Goal: Register for event/course

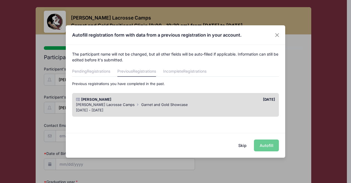
click at [243, 145] on button "Skip" at bounding box center [242, 145] width 19 height 12
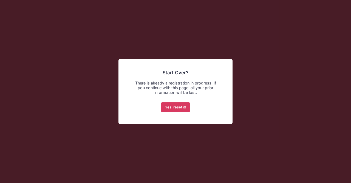
click at [179, 106] on button "Yes, reset it!" at bounding box center [175, 107] width 29 height 10
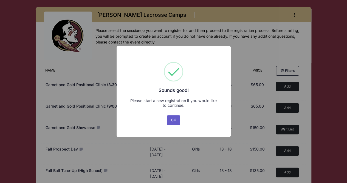
click at [172, 120] on button "OK" at bounding box center [173, 120] width 13 height 10
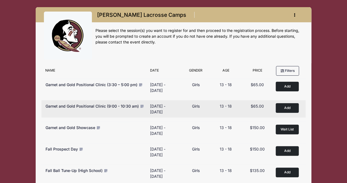
click at [287, 106] on button "Add to Cart" at bounding box center [287, 108] width 23 height 10
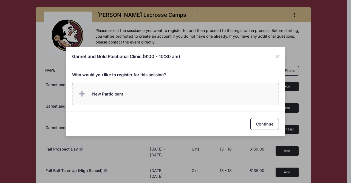
click at [141, 96] on label "New Participant" at bounding box center [175, 94] width 207 height 22
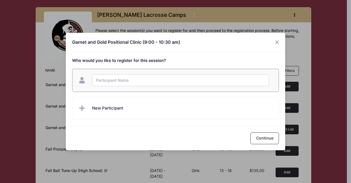
click at [144, 80] on input "text" at bounding box center [180, 80] width 177 height 12
type input "Olivia DellaPenna"
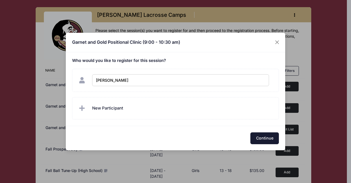
checkbox input "true"
click at [260, 138] on button "Continue" at bounding box center [265, 138] width 29 height 12
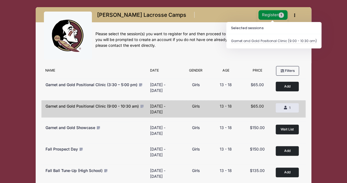
click at [273, 12] on button "Register 1" at bounding box center [273, 15] width 29 height 10
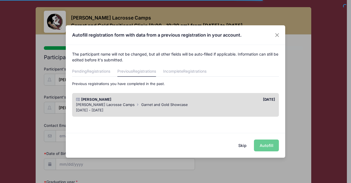
click at [175, 117] on div "[PERSON_NAME] [DATE] [PERSON_NAME] Lacrosse Camps Garnet and Gold Showcase [DAT…" at bounding box center [175, 104] width 212 height 29
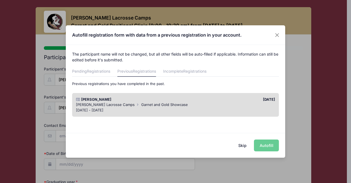
click at [271, 145] on div "Skip Autofill" at bounding box center [176, 145] width 220 height 24
click at [223, 108] on div "[DATE] - [DATE]" at bounding box center [176, 109] width 200 height 5
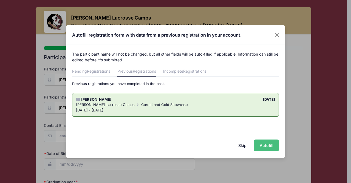
click at [268, 141] on button "Autofill" at bounding box center [266, 145] width 25 height 12
type input "[EMAIL_ADDRESS][DOMAIN_NAME]"
type input "[DATE]"
type input "[STREET_ADDRESS]"
type input "Pottstown"
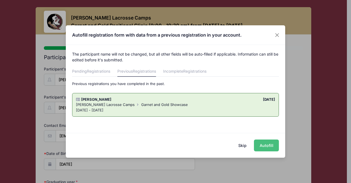
select select "PA"
type input "19465"
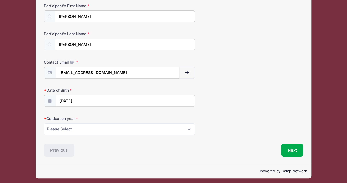
scroll to position [64, 0]
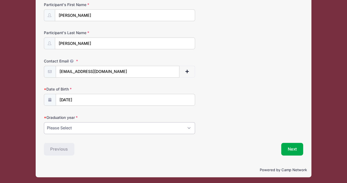
click at [188, 127] on select "Please Select 2027 2028 2029" at bounding box center [119, 128] width 151 height 12
select select "2027"
click at [44, 122] on select "Please Select 2027 2028 2029" at bounding box center [119, 128] width 151 height 12
click at [296, 151] on button "Next" at bounding box center [292, 148] width 22 height 13
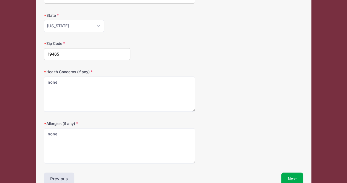
scroll to position [139, 0]
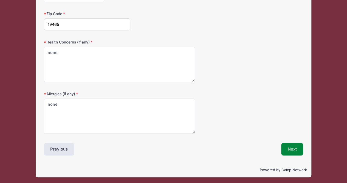
click at [294, 150] on button "Next" at bounding box center [292, 148] width 22 height 13
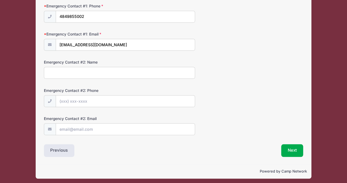
scroll to position [176, 0]
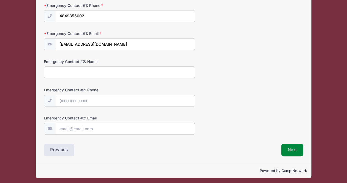
click at [301, 150] on button "Next" at bounding box center [292, 149] width 22 height 13
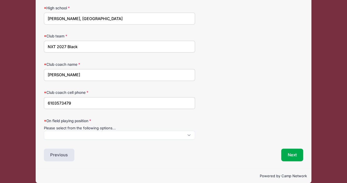
scroll to position [67, 0]
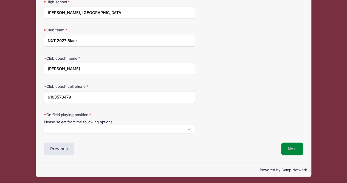
drag, startPoint x: 293, startPoint y: 147, endPoint x: 205, endPoint y: 140, distance: 88.1
click at [205, 140] on div "Event Registration Information High school [PERSON_NAME], [GEOGRAPHIC_DATA] Clu…" at bounding box center [174, 71] width 260 height 168
click at [190, 129] on span at bounding box center [119, 128] width 151 height 9
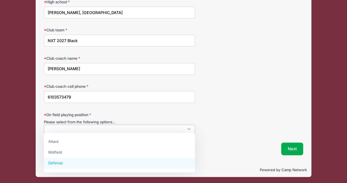
select select "Defense"
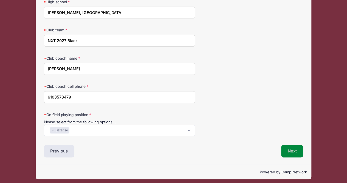
click at [297, 149] on button "Next" at bounding box center [292, 151] width 22 height 13
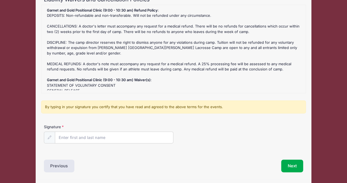
scroll to position [75, 0]
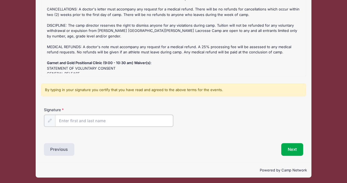
click at [87, 121] on input "Signature" at bounding box center [114, 120] width 118 height 12
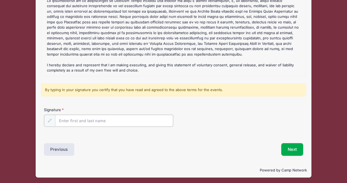
scroll to position [75, 0]
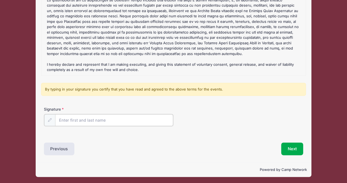
click at [137, 120] on input "Signature" at bounding box center [114, 120] width 118 height 12
type input "[PERSON_NAME]"
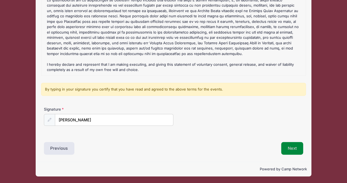
click at [294, 152] on button "Next" at bounding box center [292, 148] width 22 height 13
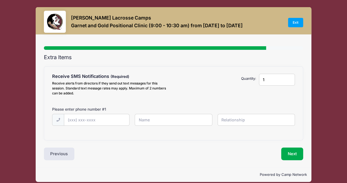
scroll to position [0, 0]
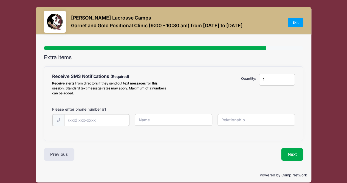
click at [0, 0] on input "text" at bounding box center [0, 0] width 0 height 0
type input "[PHONE_NUMBER]"
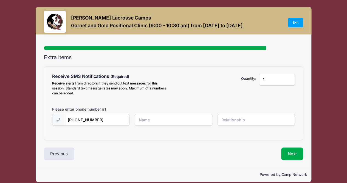
click at [0, 0] on input "text" at bounding box center [0, 0] width 0 height 0
type input "[PERSON_NAME]"
click at [0, 0] on input "text" at bounding box center [0, 0] width 0 height 0
type input "Mom"
click at [294, 155] on button "Next" at bounding box center [292, 153] width 22 height 13
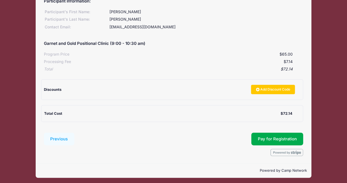
scroll to position [68, 0]
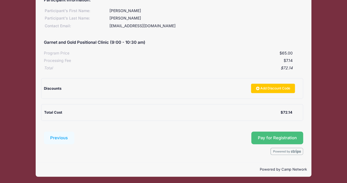
click at [264, 140] on button "Pay for Registration" at bounding box center [277, 137] width 52 height 13
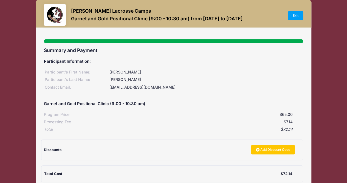
scroll to position [0, 0]
